Goal: Transaction & Acquisition: Purchase product/service

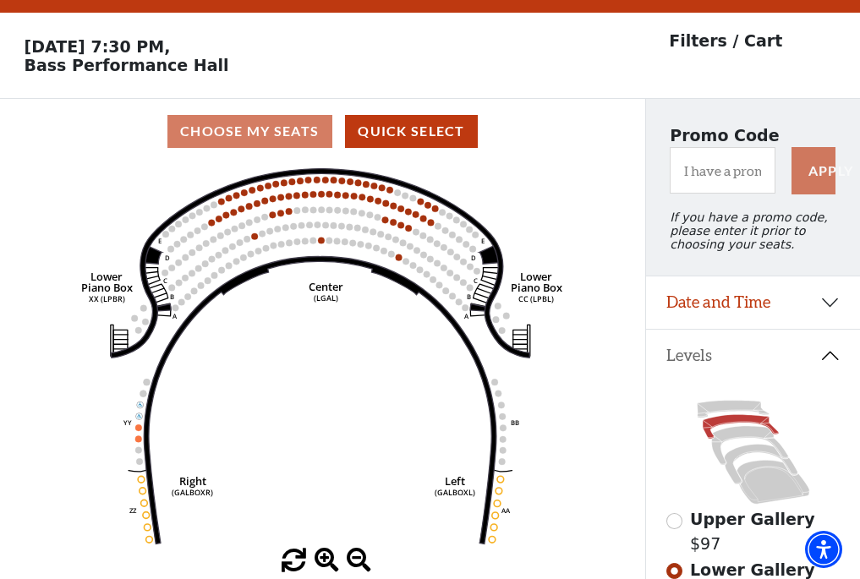
scroll to position [79, 0]
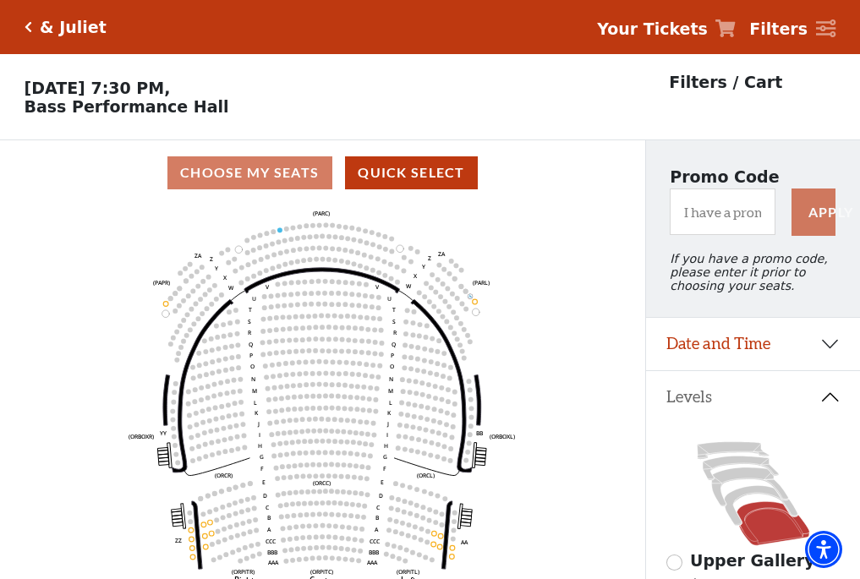
scroll to position [79, 0]
